Goal: Use online tool/utility: Use online tool/utility

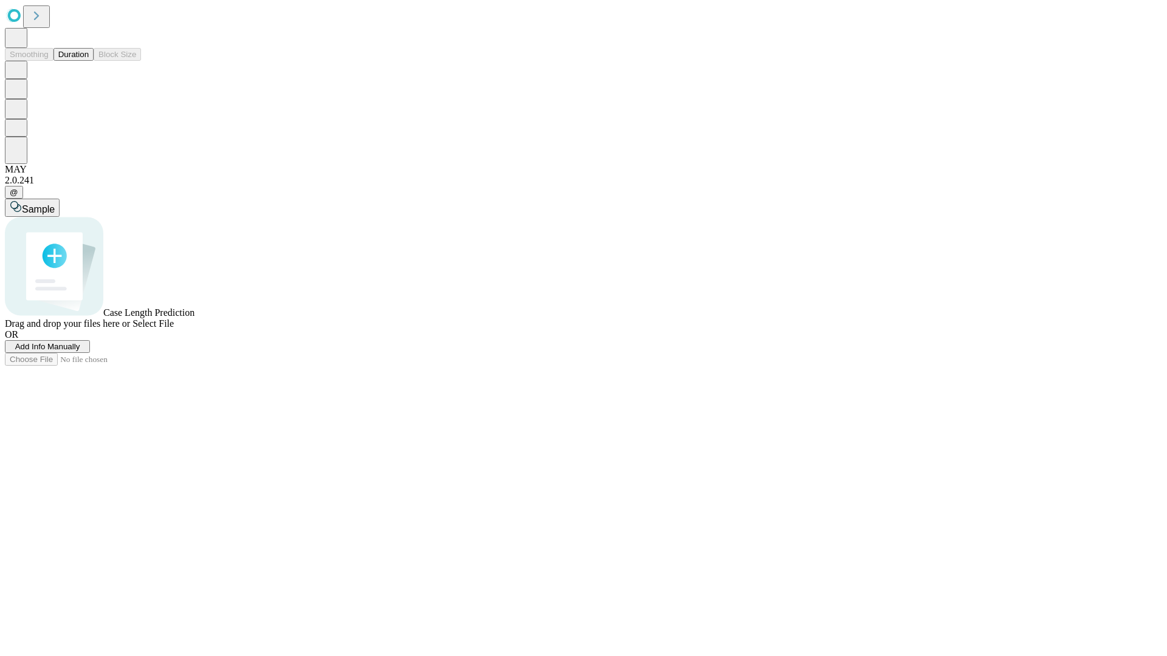
click at [89, 61] on button "Duration" at bounding box center [73, 54] width 40 height 13
click at [174, 329] on span "Select File" at bounding box center [153, 323] width 41 height 10
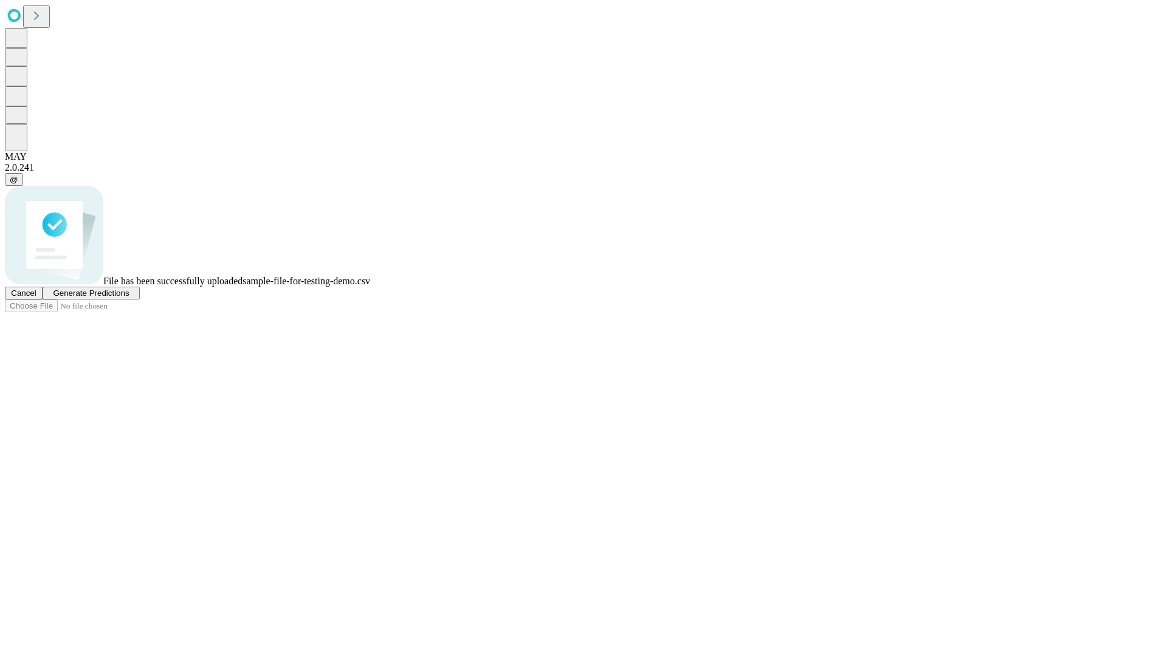
click at [129, 298] on span "Generate Predictions" at bounding box center [91, 293] width 76 height 9
